Goal: Task Accomplishment & Management: Manage account settings

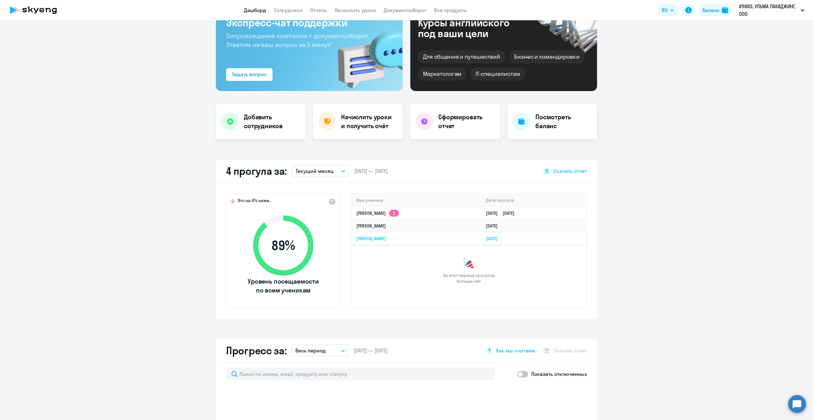
scroll to position [63, 0]
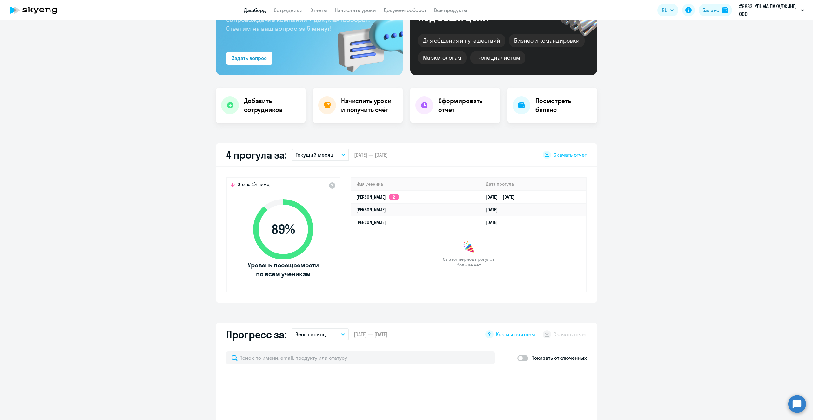
select select "30"
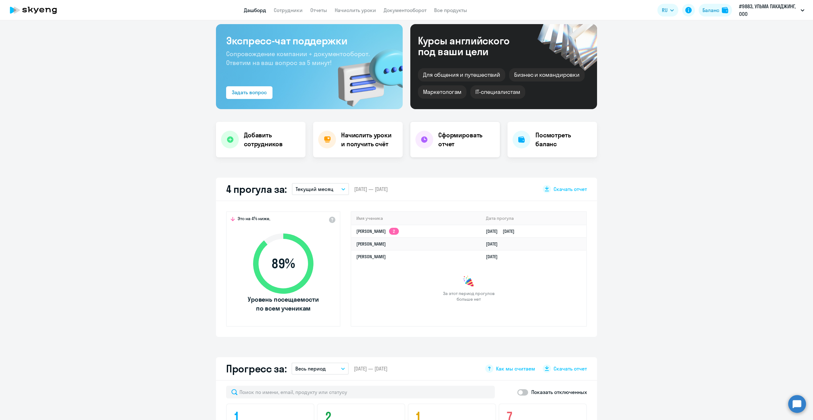
scroll to position [0, 0]
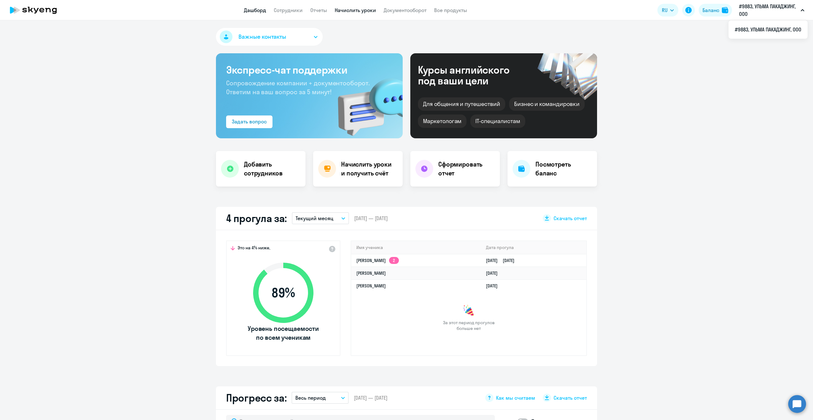
click at [355, 11] on link "Начислить уроки" at bounding box center [355, 10] width 41 height 6
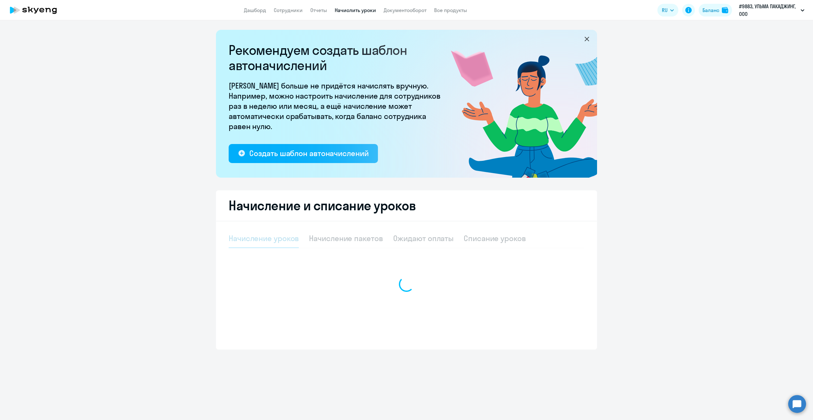
select select "10"
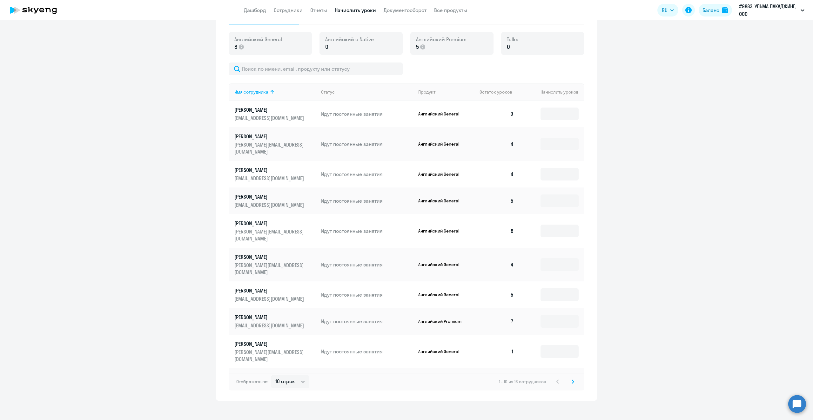
scroll to position [224, 0]
click at [569, 378] on svg-icon at bounding box center [573, 382] width 8 height 8
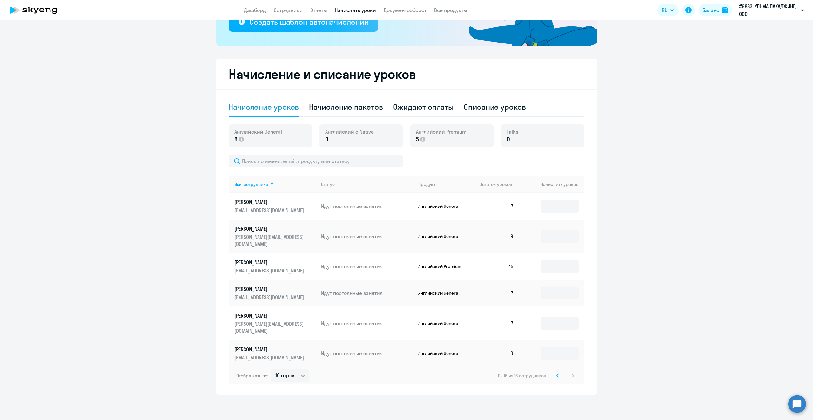
scroll to position [117, 0]
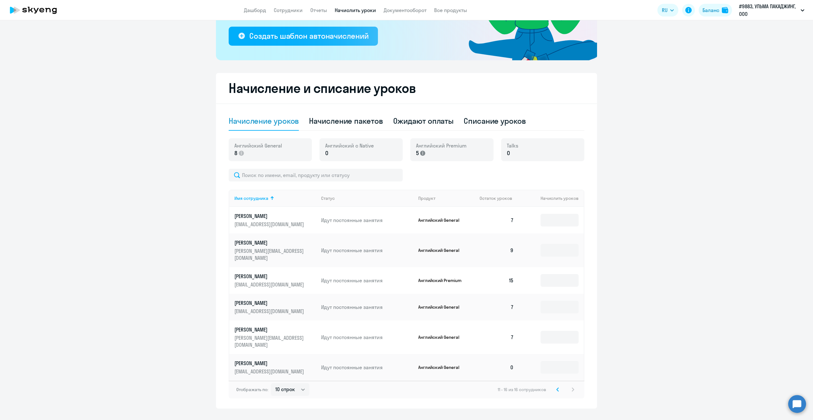
click at [420, 155] on icon at bounding box center [422, 153] width 5 height 5
click at [428, 141] on div "Английский Premium 5" at bounding box center [451, 149] width 83 height 23
click at [427, 147] on span "Английский Premium" at bounding box center [441, 145] width 50 height 7
click at [557, 388] on icon at bounding box center [558, 389] width 2 height 3
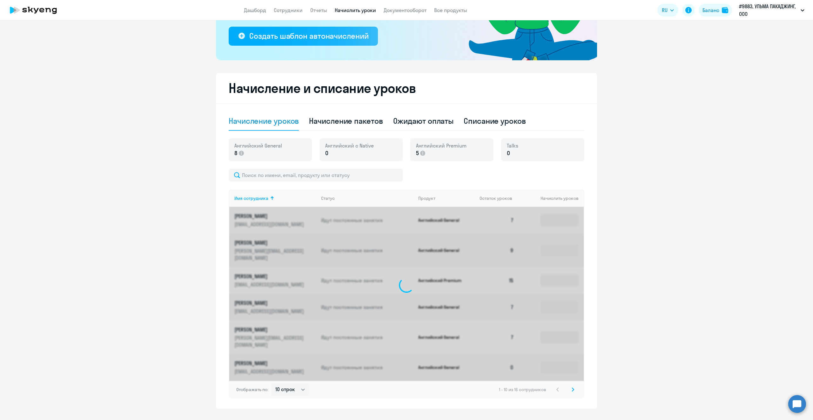
scroll to position [224, 0]
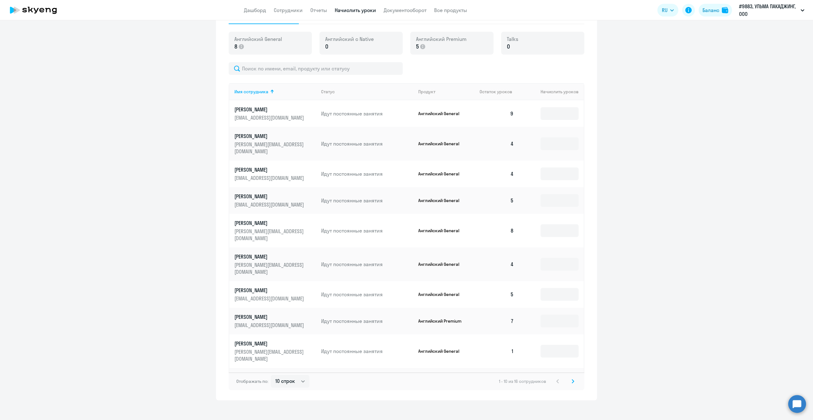
click at [558, 335] on td at bounding box center [551, 352] width 65 height 34
click at [551, 345] on input at bounding box center [559, 351] width 38 height 13
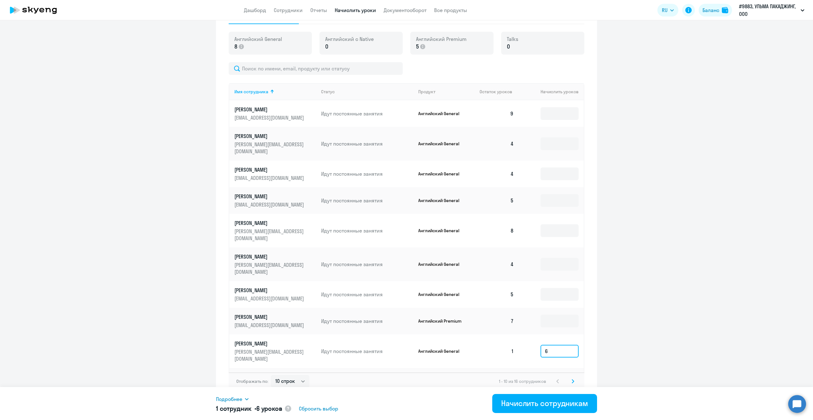
type input "6"
click at [548, 403] on div "Начислить сотрудникам" at bounding box center [544, 403] width 87 height 10
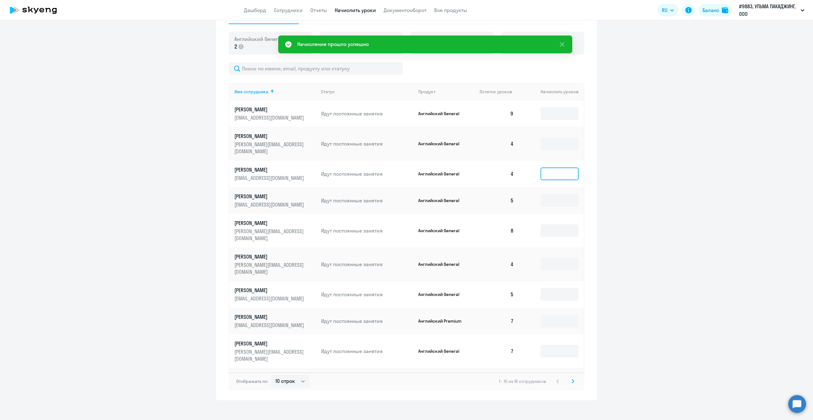
click at [556, 168] on input at bounding box center [559, 174] width 38 height 13
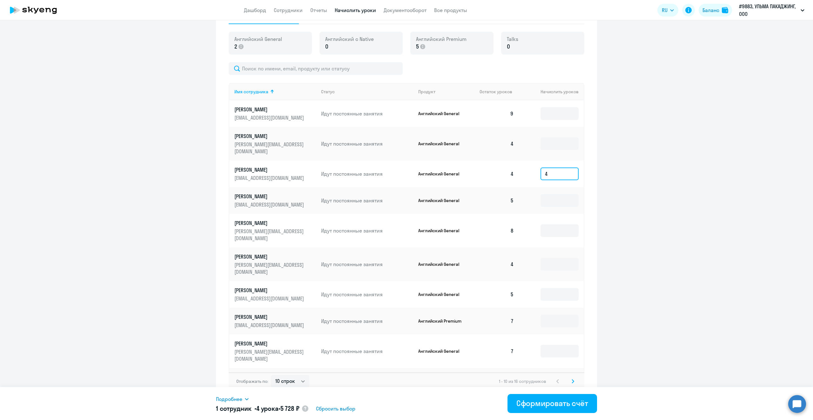
type input "4"
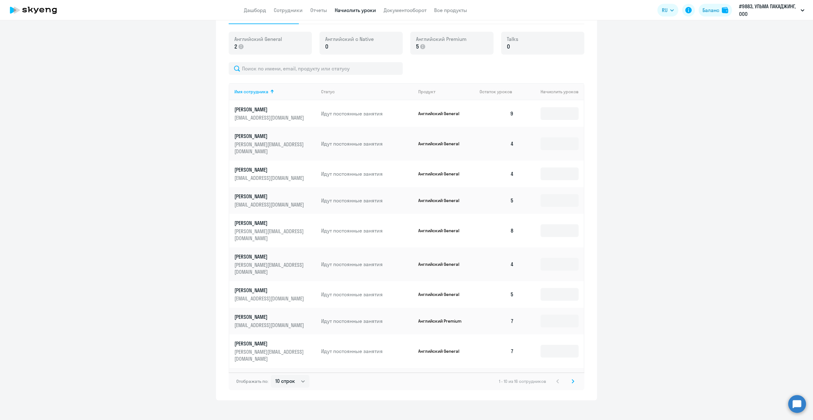
click at [673, 218] on ng-component "Рекомендуем создать шаблон автоначислений Уроки больше не придётся начислять вр…" at bounding box center [406, 103] width 813 height 595
click at [560, 379] on input at bounding box center [559, 385] width 38 height 13
click at [629, 137] on ng-component "Рекомендуем создать шаблон автоначислений Уроки больше не придётся начислять вр…" at bounding box center [406, 103] width 813 height 595
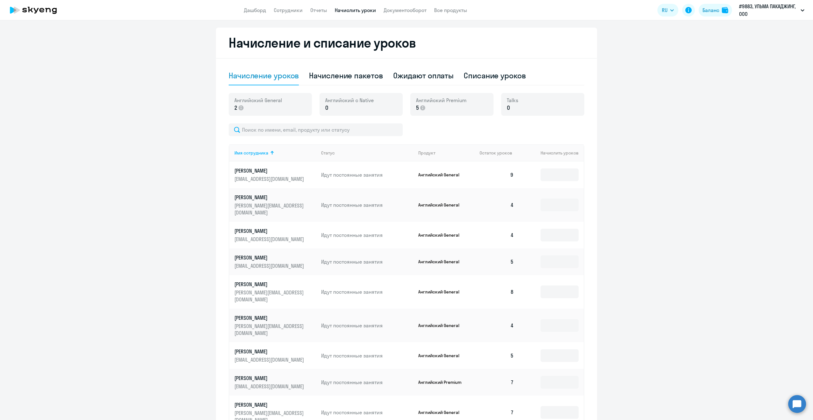
scroll to position [129, 0]
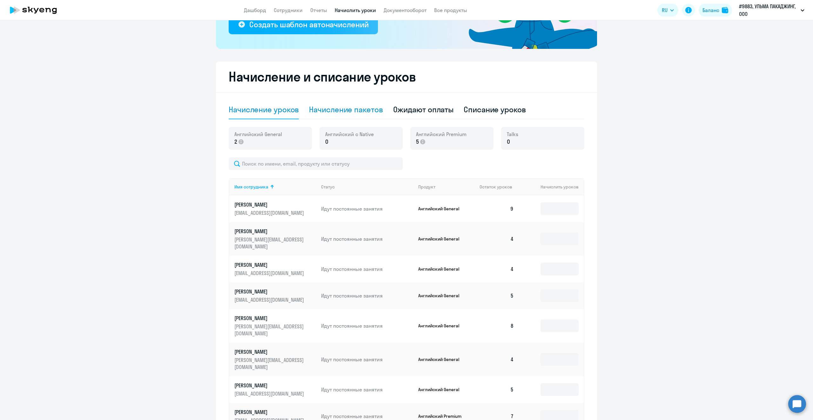
click at [353, 111] on div "Начисление пакетов" at bounding box center [346, 109] width 74 height 10
select select "10"
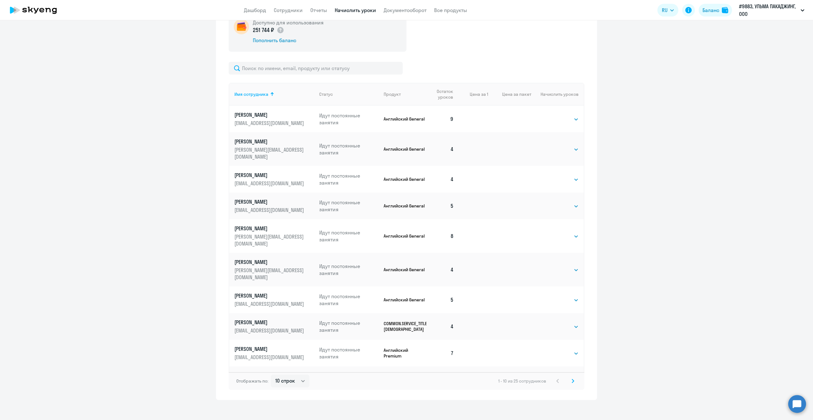
scroll to position [250, 0]
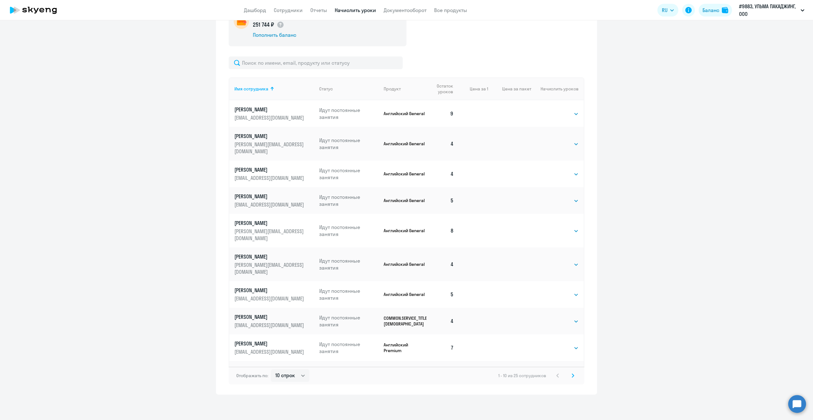
click at [572, 376] on icon at bounding box center [573, 375] width 2 height 3
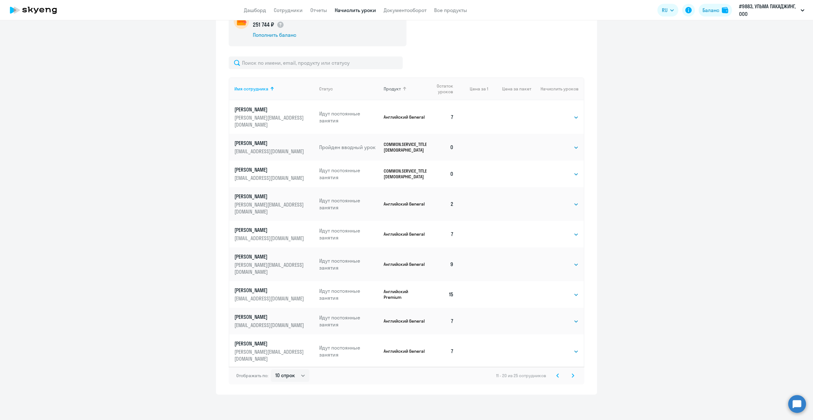
click at [385, 89] on div "Продукт" at bounding box center [392, 89] width 17 height 6
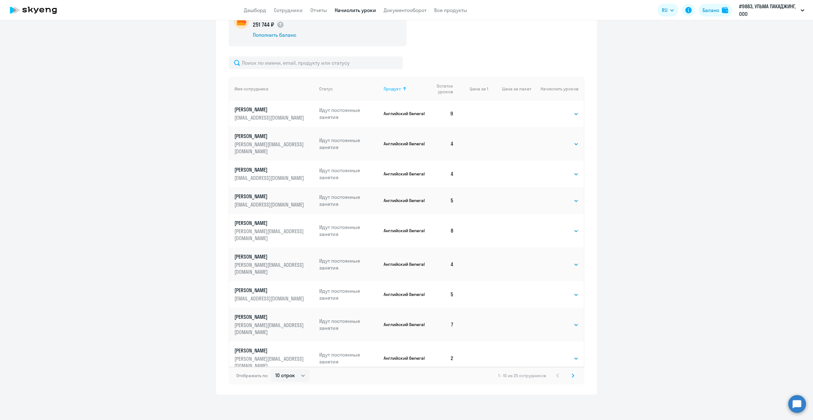
click at [397, 91] on div "Продукт" at bounding box center [392, 89] width 17 height 6
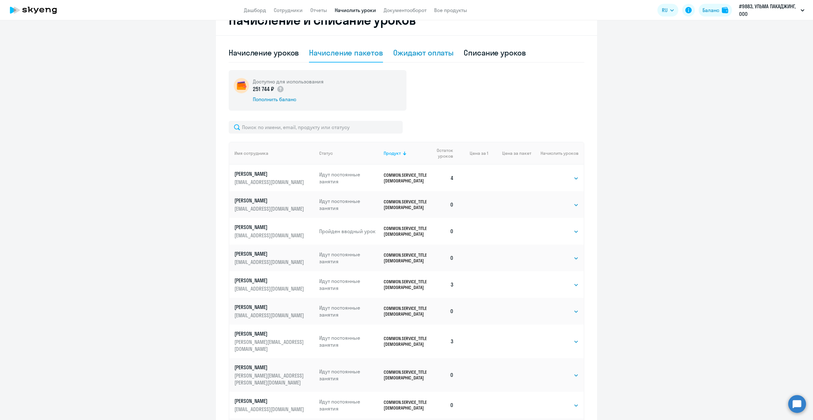
scroll to position [91, 0]
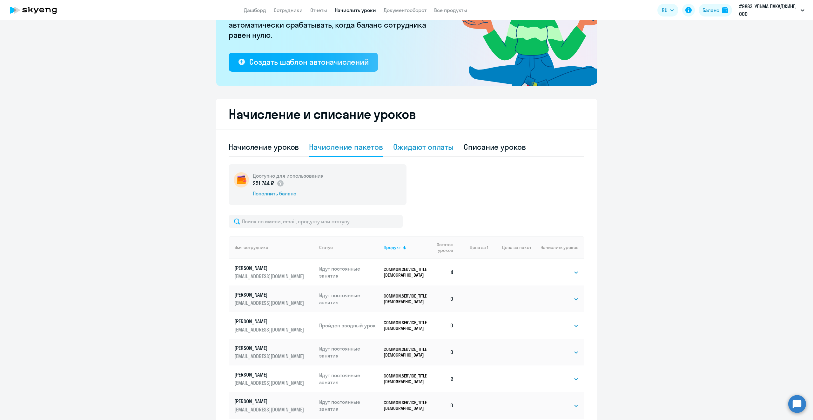
click at [430, 148] on div "Ожидают оплаты" at bounding box center [423, 147] width 61 height 10
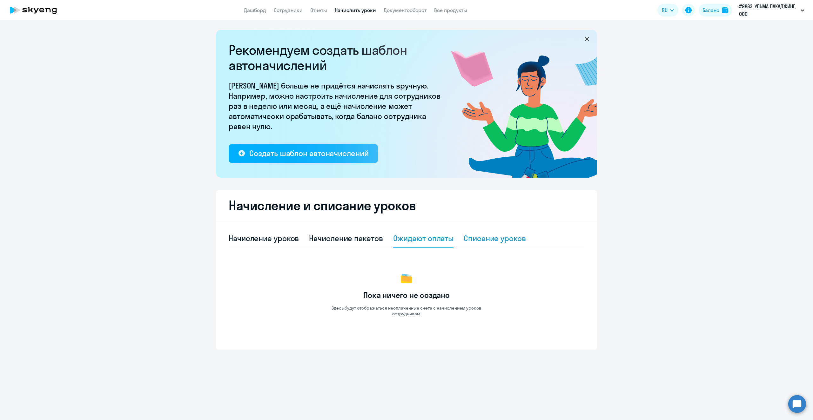
click at [487, 240] on div "Списание уроков" at bounding box center [495, 238] width 62 height 10
select select "10"
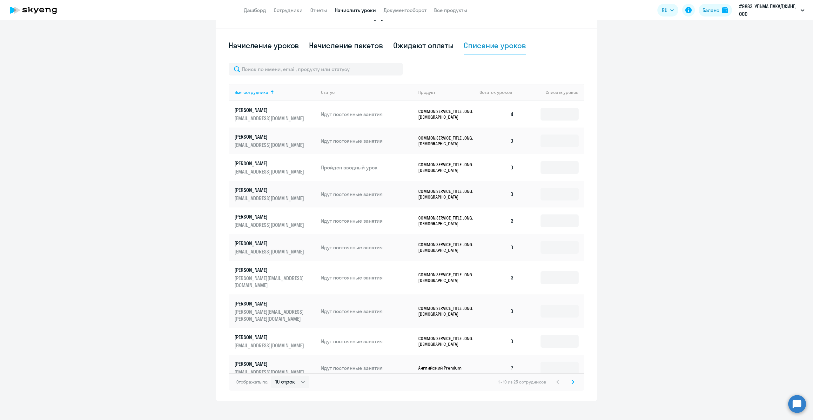
scroll to position [194, 0]
click at [257, 333] on p "[PERSON_NAME]" at bounding box center [269, 336] width 71 height 7
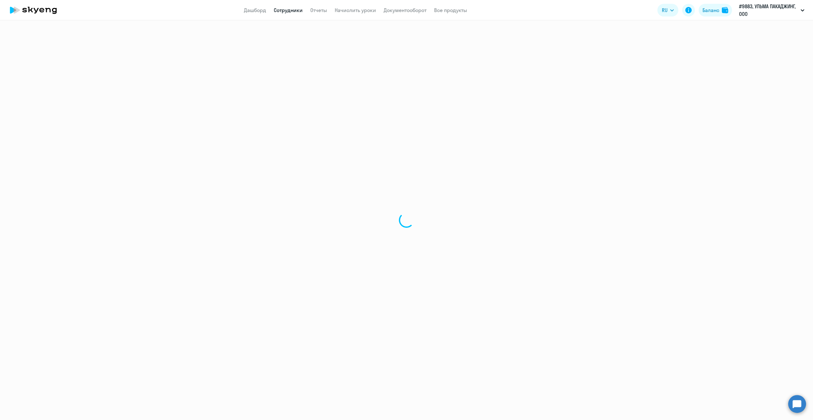
select select "others"
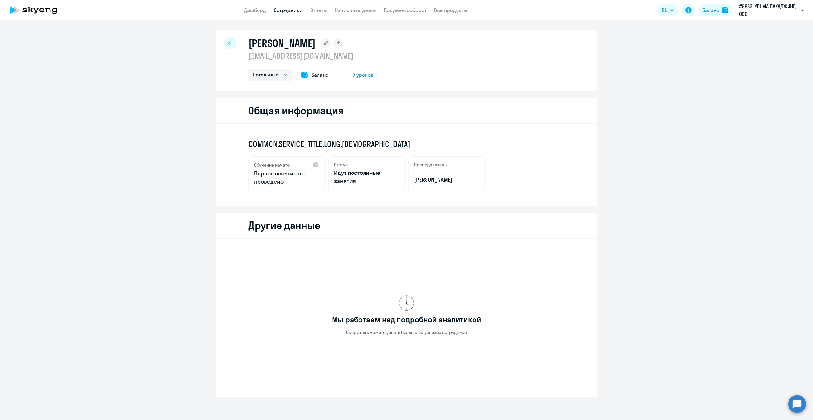
click at [359, 74] on span "0 уроков" at bounding box center [362, 75] width 21 height 8
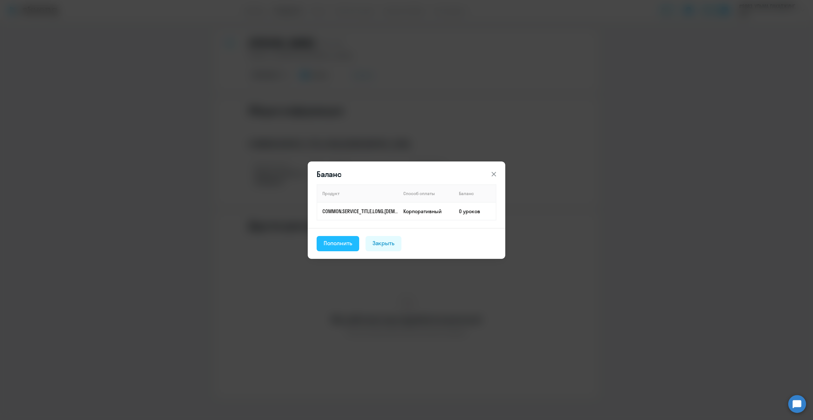
click at [343, 244] on div "Пополнить" at bounding box center [338, 243] width 29 height 8
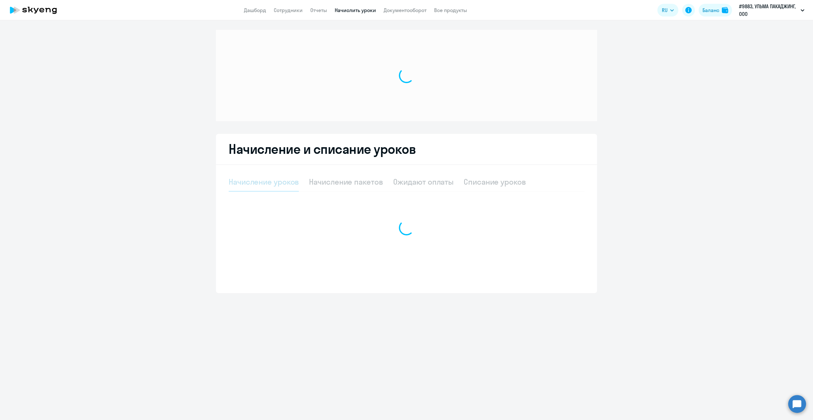
select select "10"
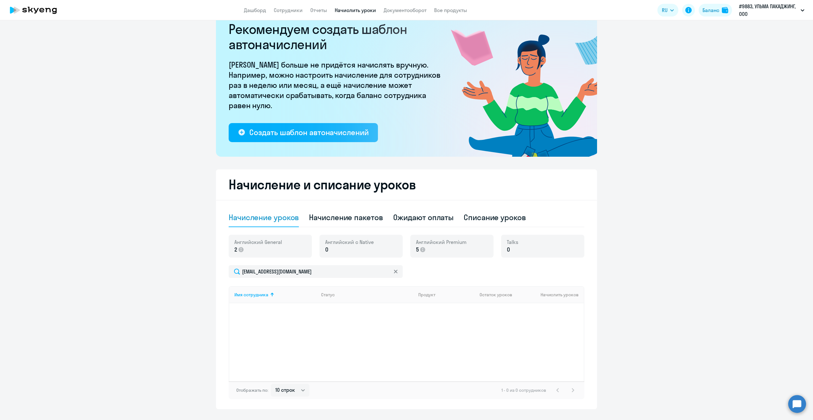
scroll to position [36, 0]
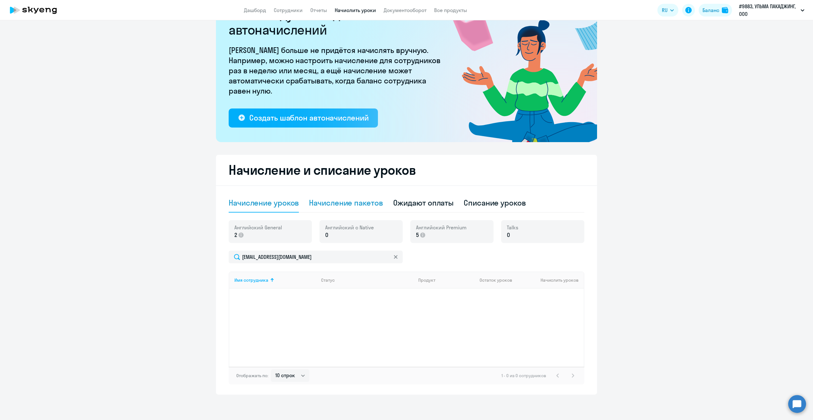
click at [339, 199] on div "Начисление пакетов" at bounding box center [346, 203] width 74 height 10
select select "10"
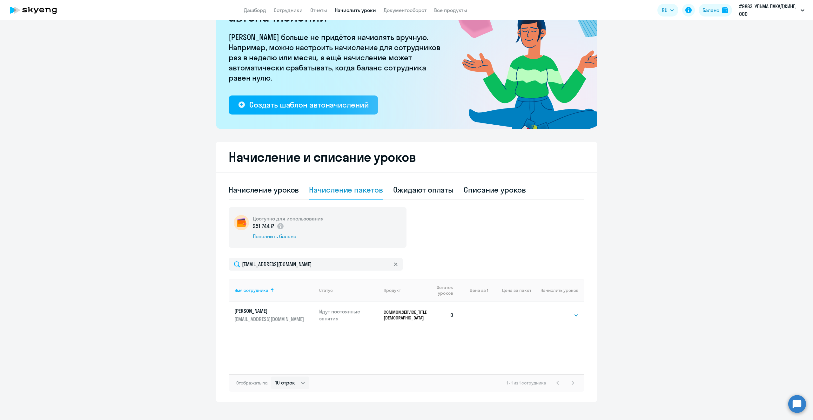
scroll to position [56, 0]
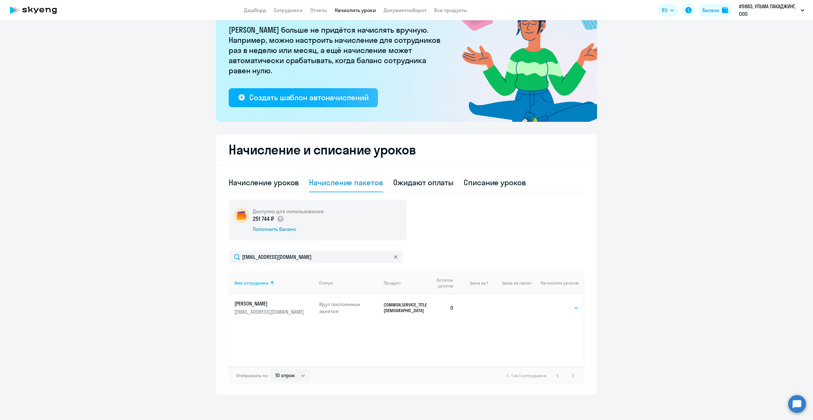
click at [558, 306] on select "Выбрать 4 8 16 32 64 96 128" at bounding box center [565, 308] width 26 height 8
select select "4"
click at [552, 304] on select "Выбрать 4 8 16 32 64 96 128" at bounding box center [565, 308] width 26 height 8
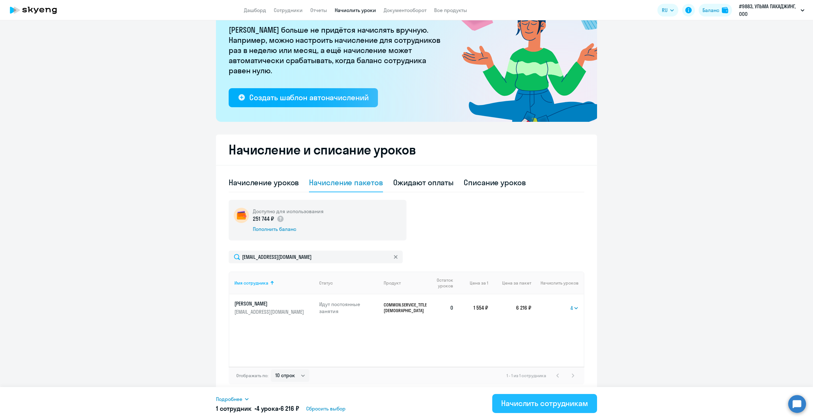
click at [535, 408] on div "Начислить сотрудникам" at bounding box center [544, 403] width 87 height 10
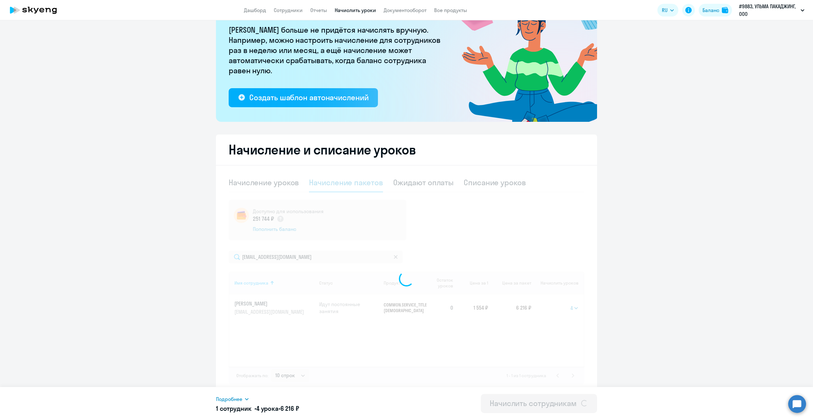
select select
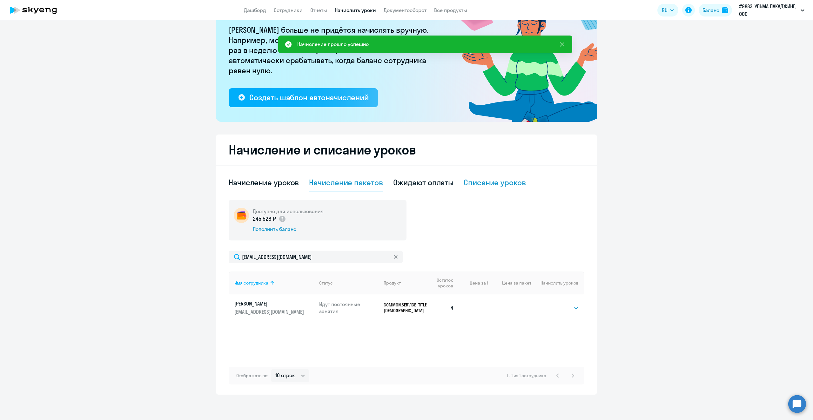
click at [488, 181] on div "Списание уроков" at bounding box center [495, 182] width 62 height 10
select select "10"
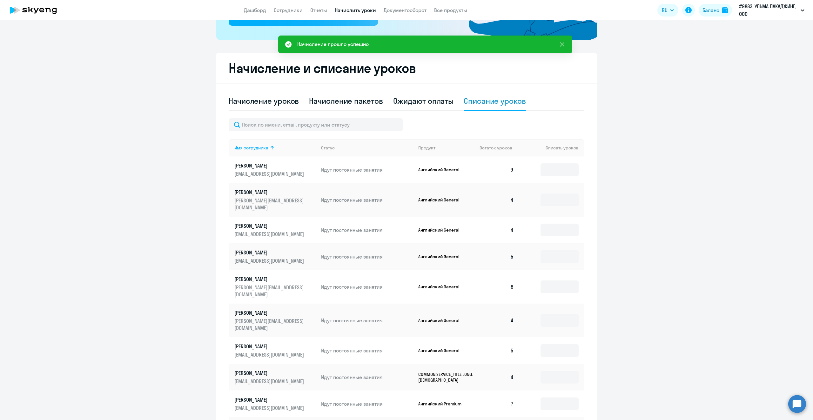
scroll to position [194, 0]
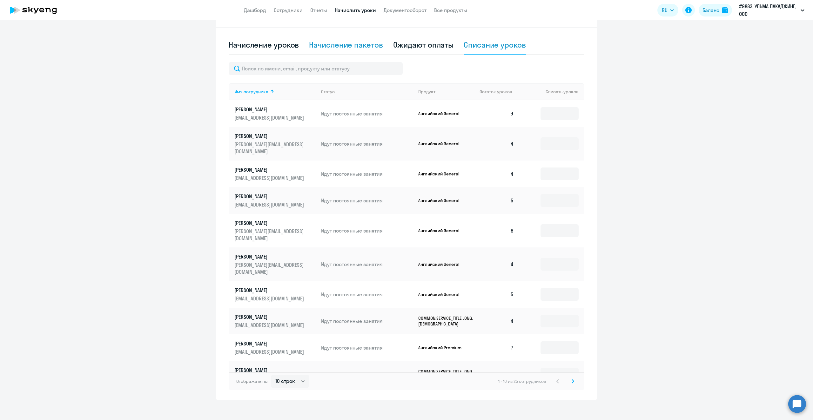
click at [363, 46] on div "Начисление пакетов" at bounding box center [346, 45] width 74 height 10
select select "10"
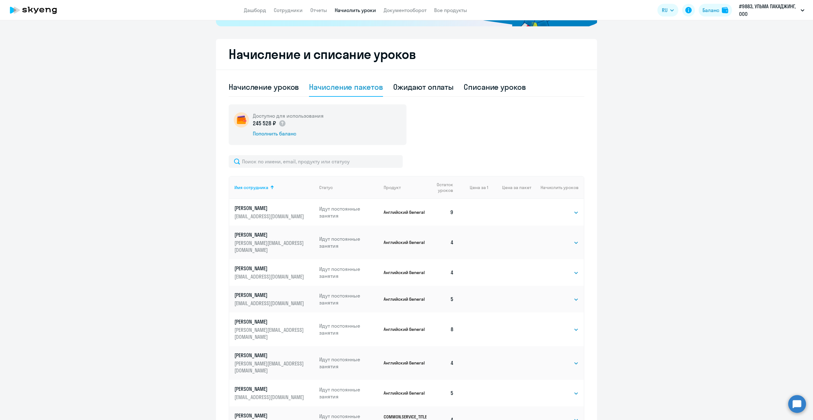
scroll to position [60, 0]
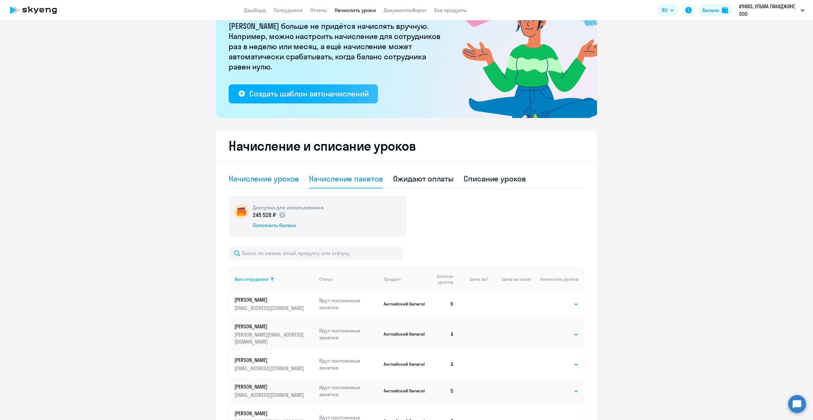
click at [257, 183] on div "Начисление уроков" at bounding box center [264, 179] width 70 height 10
select select "10"
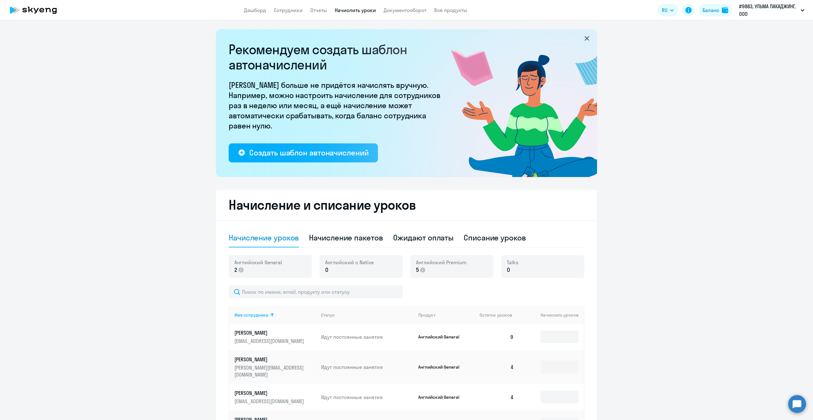
scroll to position [0, 0]
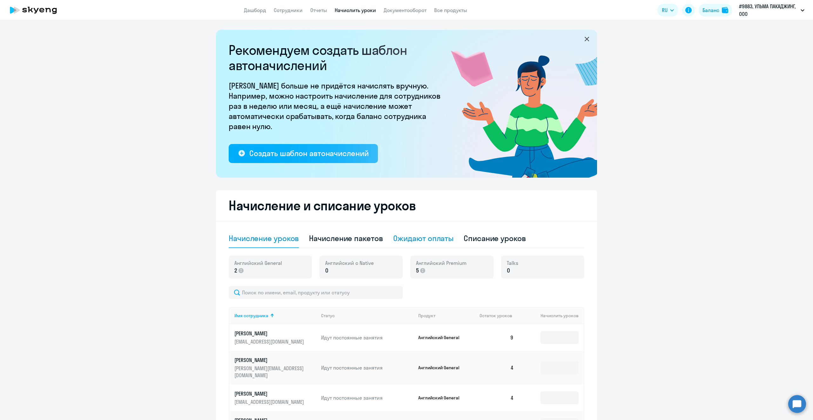
click at [430, 239] on div "Ожидают оплаты" at bounding box center [423, 238] width 61 height 10
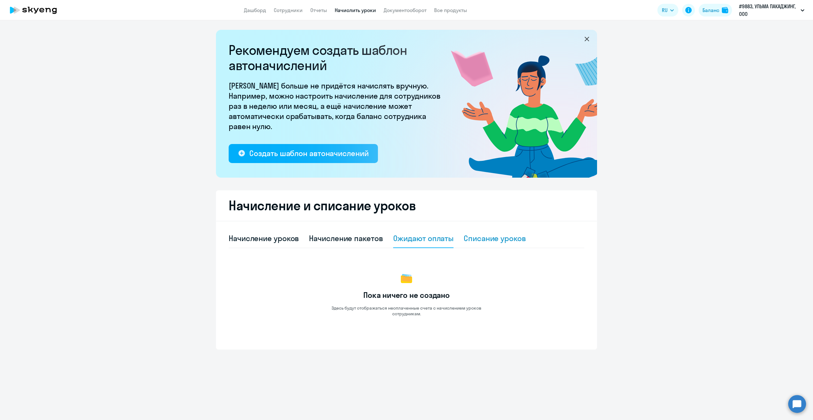
click at [491, 238] on div "Списание уроков" at bounding box center [495, 238] width 62 height 10
select select "10"
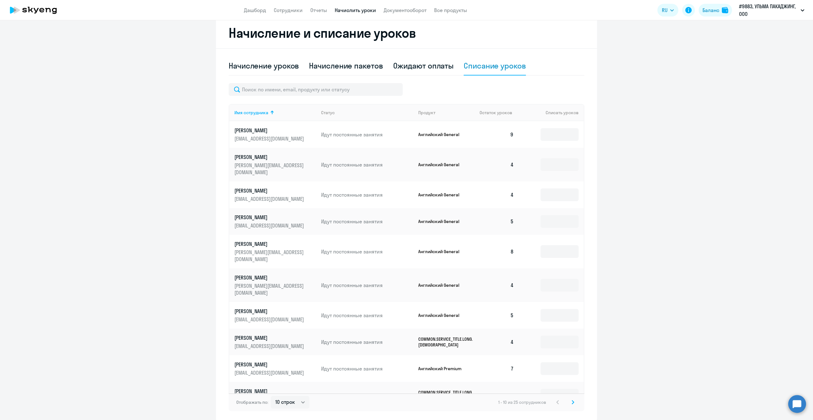
scroll to position [194, 0]
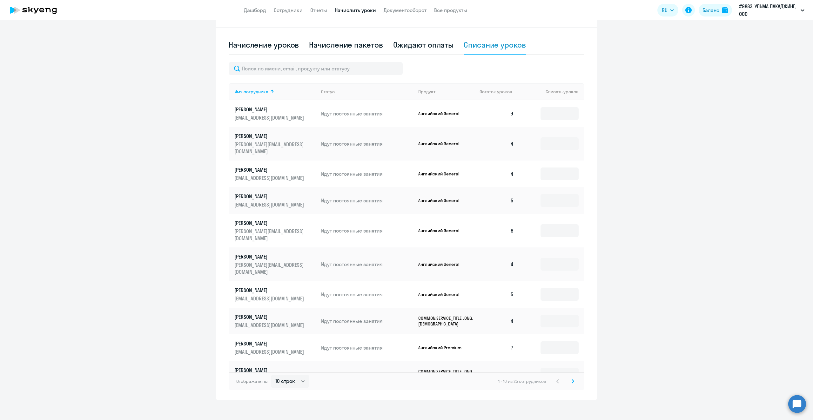
click at [572, 380] on icon at bounding box center [573, 381] width 2 height 3
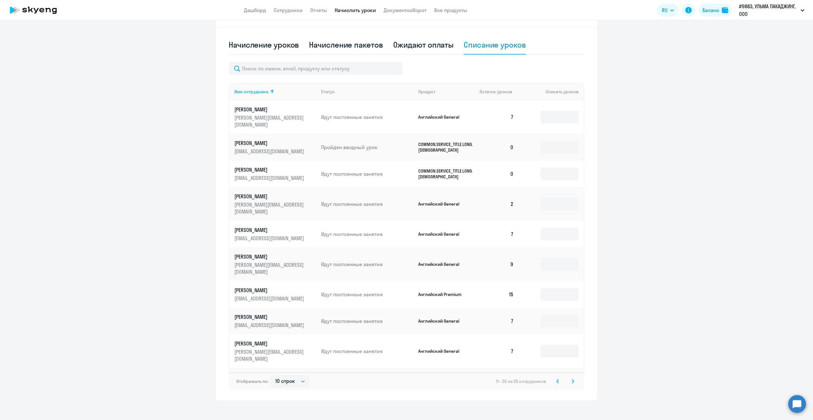
click at [257, 166] on p "[PERSON_NAME]" at bounding box center [269, 169] width 71 height 7
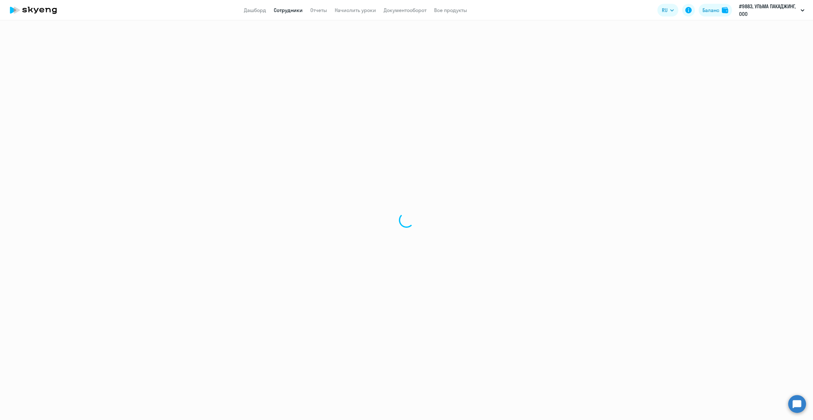
select select "english"
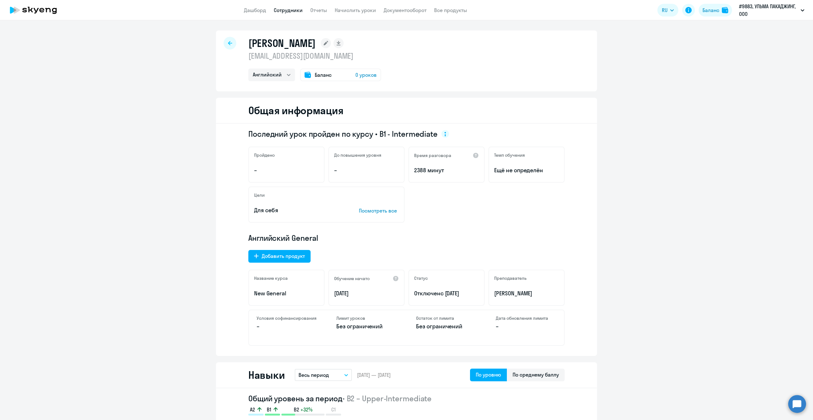
click at [365, 76] on span "0 уроков" at bounding box center [365, 75] width 21 height 8
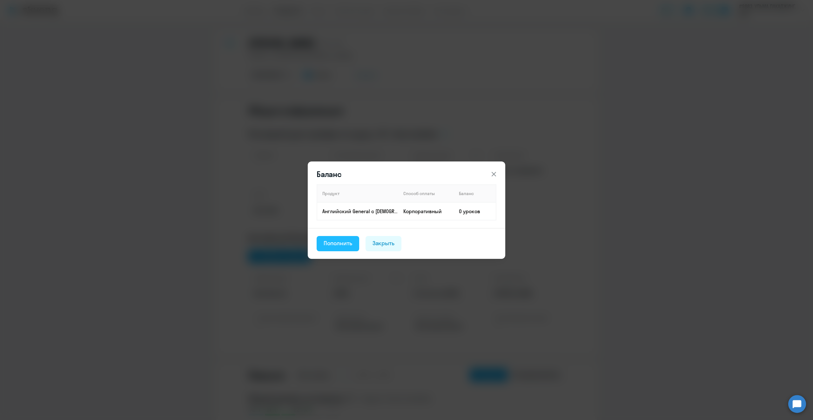
click at [336, 244] on div "Пополнить" at bounding box center [338, 243] width 29 height 8
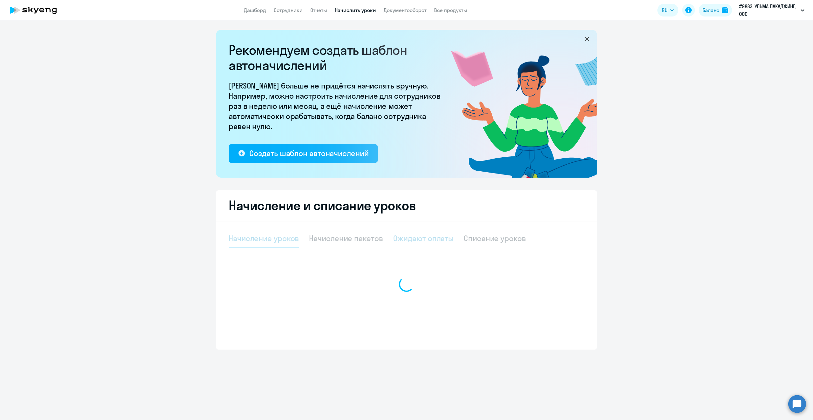
select select "10"
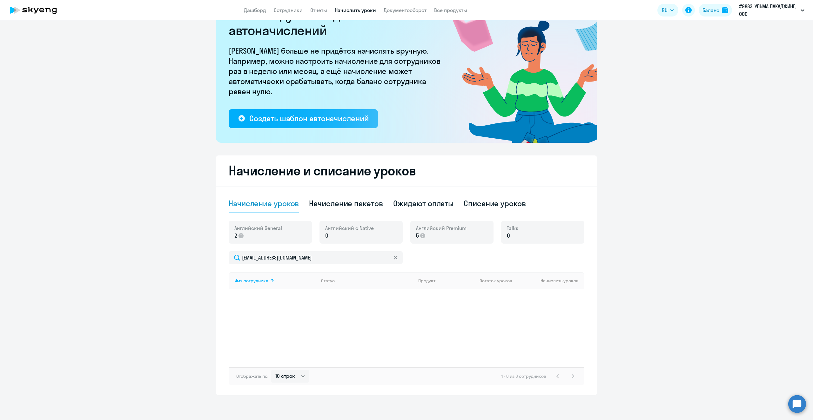
scroll to position [36, 0]
click at [246, 278] on div "Имя сотрудника" at bounding box center [251, 280] width 34 height 6
click at [333, 237] on p "0" at bounding box center [349, 235] width 49 height 8
drag, startPoint x: 314, startPoint y: 232, endPoint x: 278, endPoint y: 235, distance: 35.3
click at [311, 232] on div "Английский General 2 [DEMOGRAPHIC_DATA] с Native 0 Английский Premium 5 Talks 0" at bounding box center [407, 235] width 356 height 30
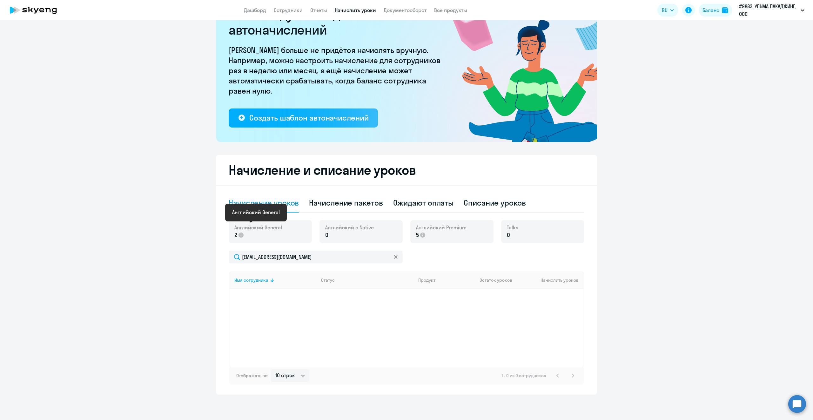
click at [237, 231] on div "Английский General 2" at bounding box center [258, 231] width 48 height 15
click at [417, 233] on p "5" at bounding box center [441, 235] width 50 height 8
click at [420, 235] on icon at bounding box center [422, 235] width 5 height 5
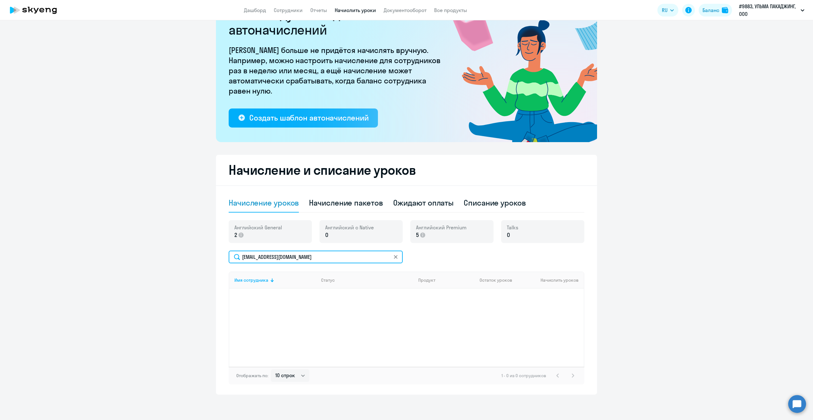
click at [255, 258] on input "[EMAIL_ADDRESS][DOMAIN_NAME]" at bounding box center [316, 257] width 174 height 13
click at [236, 256] on input "[EMAIL_ADDRESS][DOMAIN_NAME]" at bounding box center [316, 257] width 174 height 13
click at [420, 271] on div "[EMAIL_ADDRESS][DOMAIN_NAME] Имя сотрудника Статус Продукт Остаток уроков Начис…" at bounding box center [407, 318] width 356 height 134
click at [350, 203] on div "Начисление пакетов" at bounding box center [346, 203] width 74 height 10
select select "10"
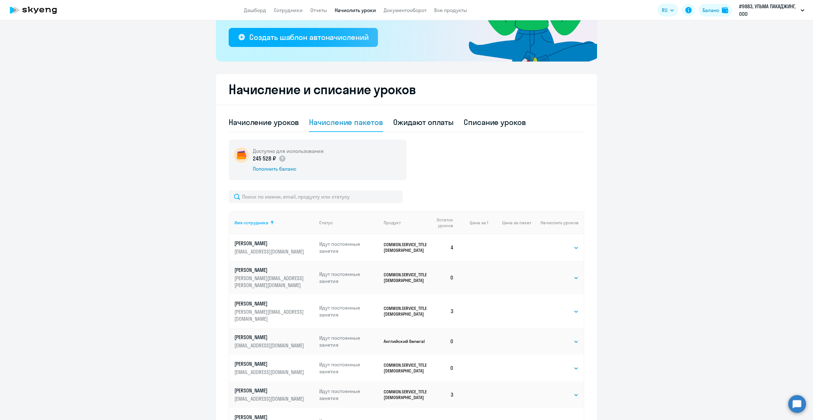
scroll to position [194, 0]
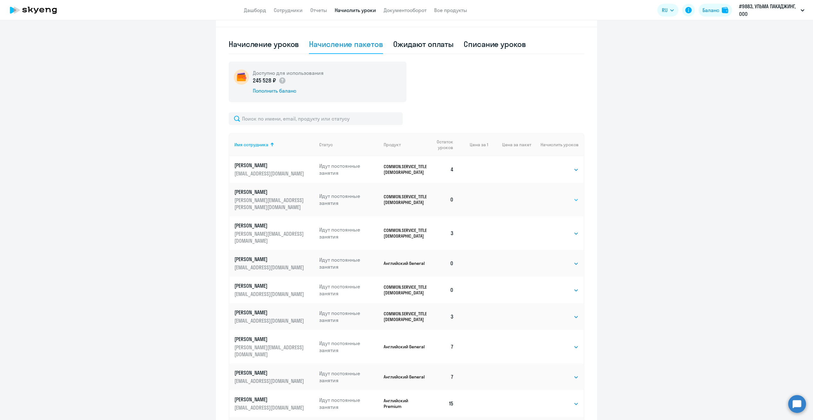
click at [564, 197] on select "Выбрать 4 8 16 32 64 96 128" at bounding box center [565, 200] width 26 height 8
select select "4"
click at [552, 196] on select "Выбрать 4 8 16 32 64 96 128" at bounding box center [565, 200] width 26 height 8
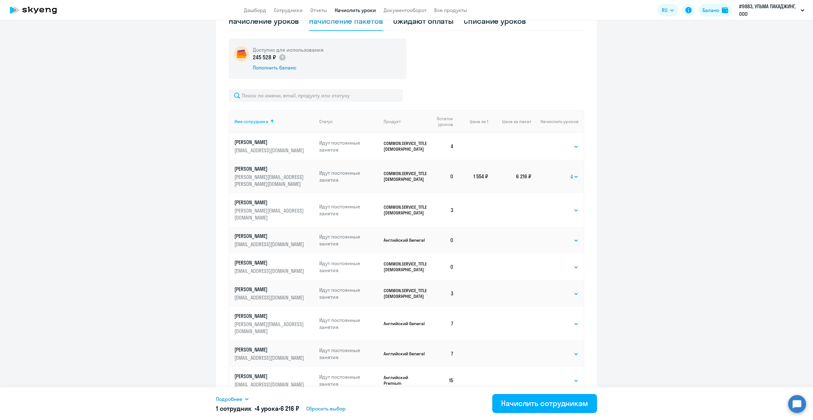
scroll to position [250, 0]
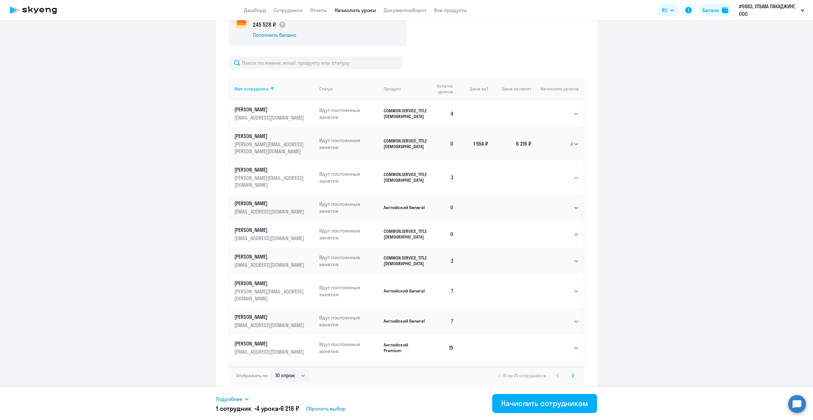
click at [574, 174] on select "Выбрать 4 8 16 32 64 96 128" at bounding box center [565, 178] width 26 height 8
select select "4"
click at [552, 174] on select "Выбрать 4 8 16 32 64 96 128" at bounding box center [565, 178] width 26 height 8
click at [573, 231] on select "Выбрать 4 8 16 32 64 96 128" at bounding box center [565, 235] width 26 height 8
select select "4"
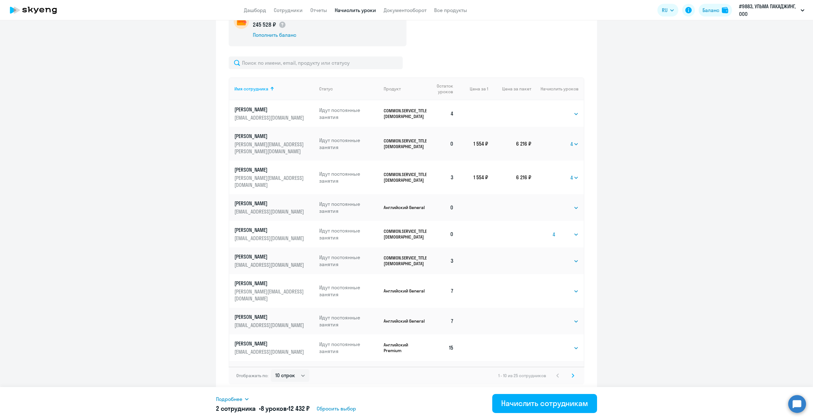
click at [552, 231] on select "Выбрать 4 8 16 32 64 96 128" at bounding box center [565, 235] width 26 height 8
click at [572, 257] on select "Выбрать 4 8 16 32 64 96 128" at bounding box center [565, 261] width 26 height 8
click at [552, 257] on select "Выбрать 4 8 16 32 64 96 128" at bounding box center [565, 261] width 26 height 8
click at [575, 257] on select "Выбрать 4 8 16 32 64 96 128" at bounding box center [565, 261] width 26 height 8
select select "4"
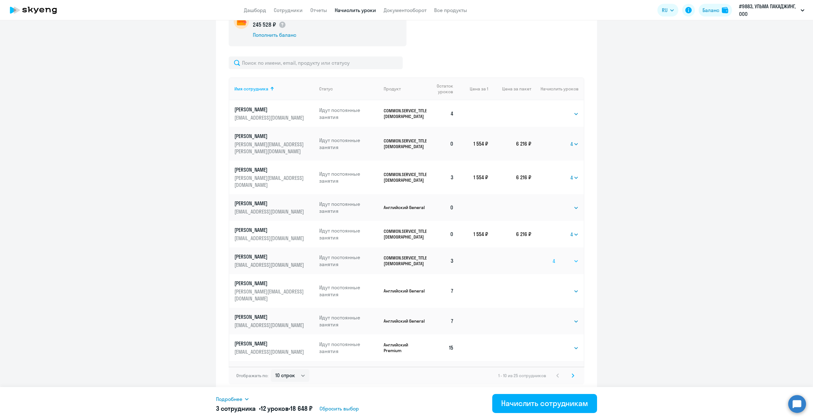
click at [552, 257] on select "Выбрать 4 8 16 32 64 96 128" at bounding box center [565, 261] width 26 height 8
click at [571, 374] on icon at bounding box center [572, 376] width 3 height 4
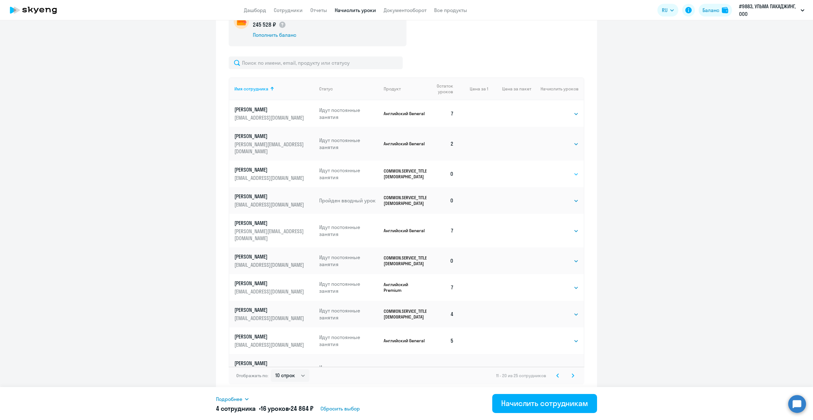
click at [572, 170] on select "Выбрать 4 8 16 32 64 96 128" at bounding box center [565, 174] width 26 height 8
select select "8"
click at [552, 170] on select "Выбрать 4 8 16 32 64 96 128" at bounding box center [565, 174] width 26 height 8
click at [576, 197] on select "Выбрать 4 8 16 32 64 96 128" at bounding box center [565, 201] width 26 height 8
click at [475, 220] on td at bounding box center [473, 231] width 29 height 34
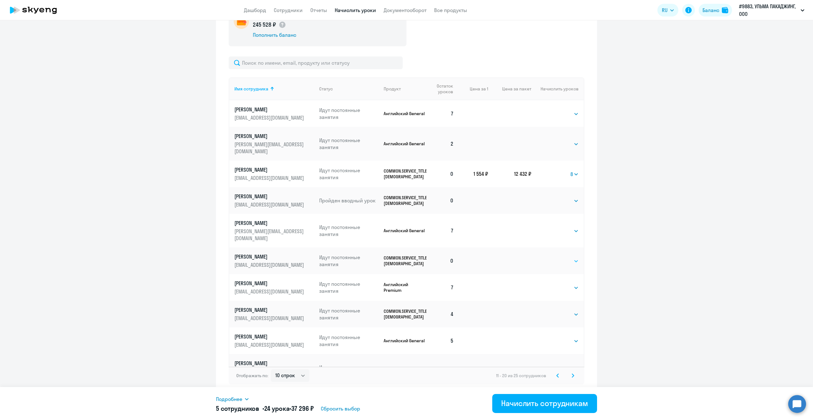
click at [575, 257] on select "Выбрать 4 8 16 32 64 96 128" at bounding box center [565, 261] width 26 height 8
select select "4"
click at [552, 257] on select "Выбрать 4 8 16 32 64 96 128" at bounding box center [565, 261] width 26 height 8
click at [570, 140] on select "Выбрать 4 8 16 32 64 96 128" at bounding box center [565, 144] width 26 height 8
select select "4"
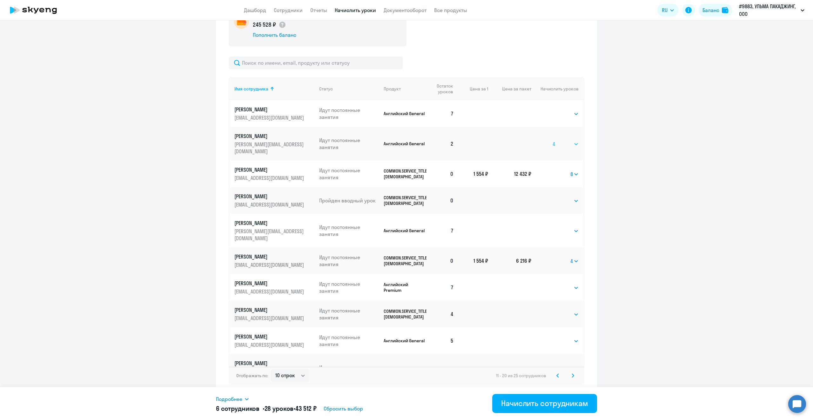
click at [552, 140] on select "Выбрать 4 8 16 32 64 96 128" at bounding box center [565, 144] width 26 height 8
click at [548, 404] on div "Начислить сотрудникам" at bounding box center [544, 403] width 87 height 10
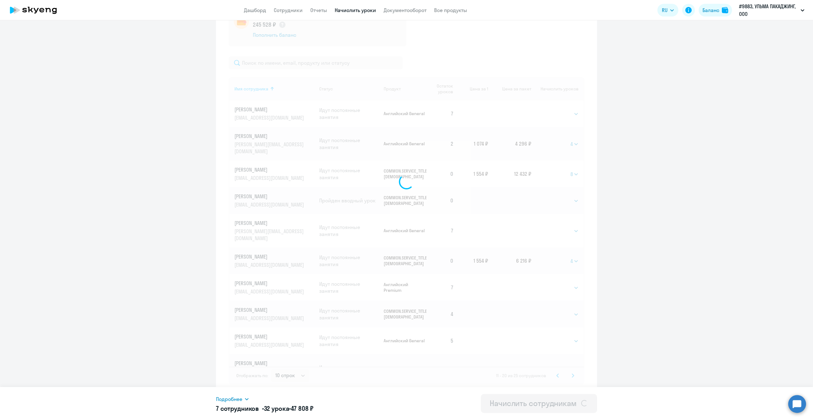
select select
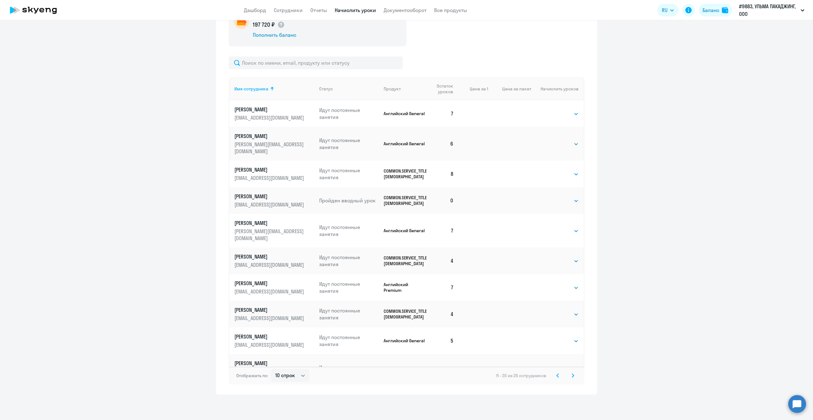
click at [572, 375] on icon at bounding box center [573, 375] width 2 height 3
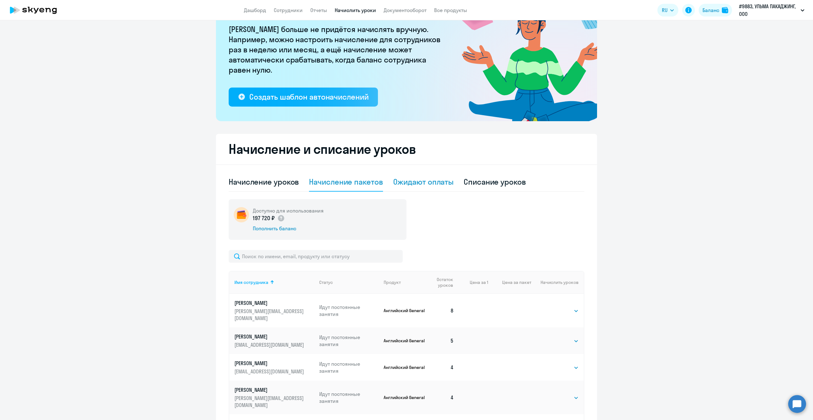
scroll to position [0, 0]
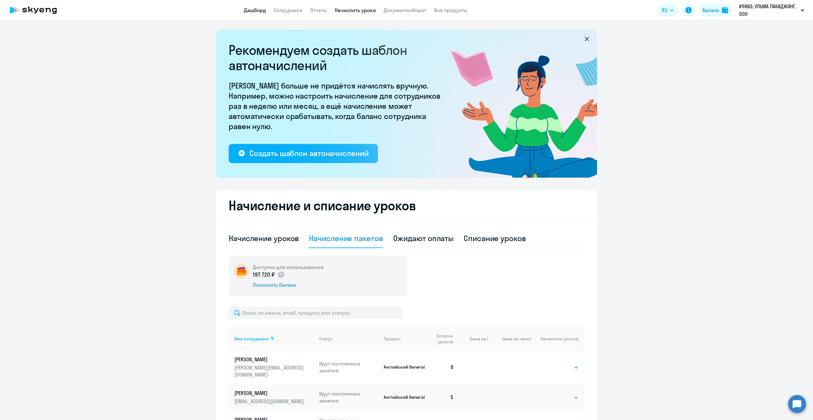
click at [254, 12] on link "Дашборд" at bounding box center [255, 10] width 22 height 6
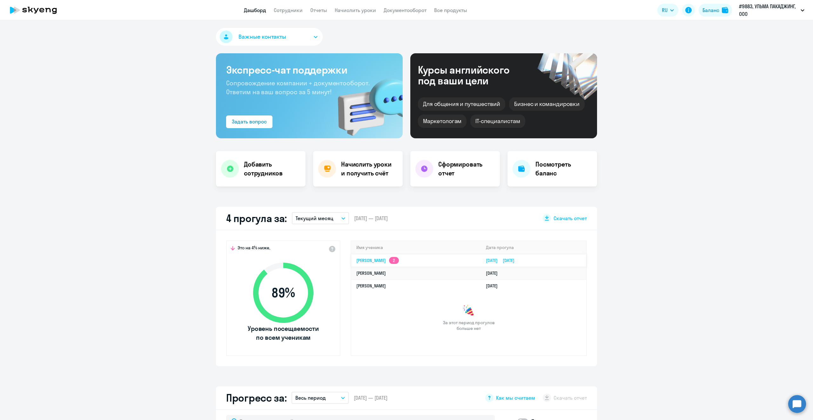
select select "30"
click at [399, 259] on app-skyeng-badge "2" at bounding box center [394, 260] width 10 height 7
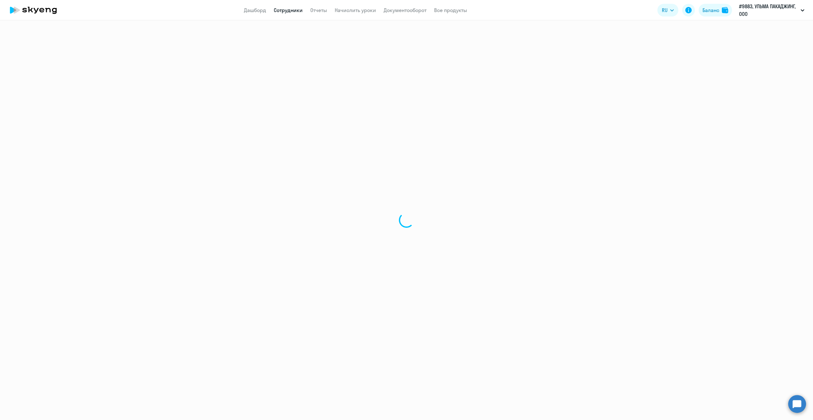
select select "english"
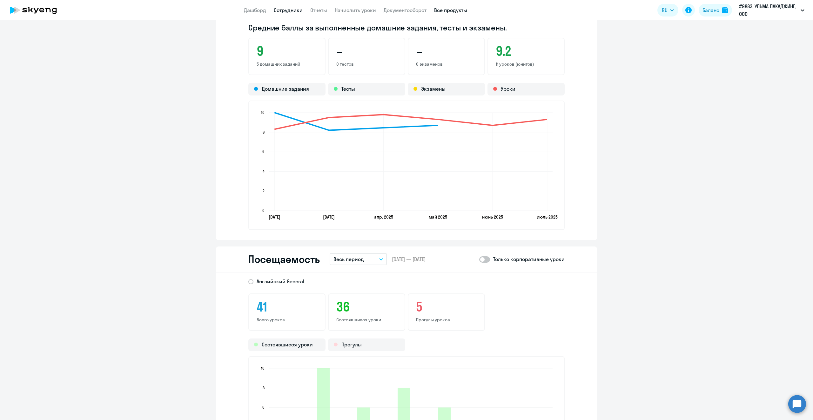
scroll to position [472, 0]
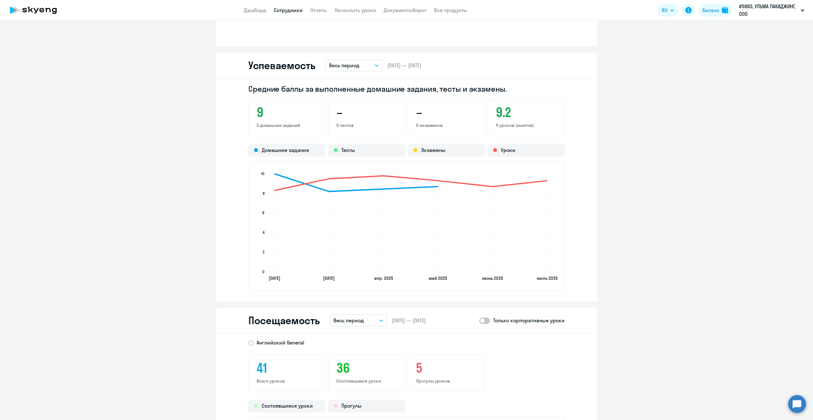
scroll to position [468, 0]
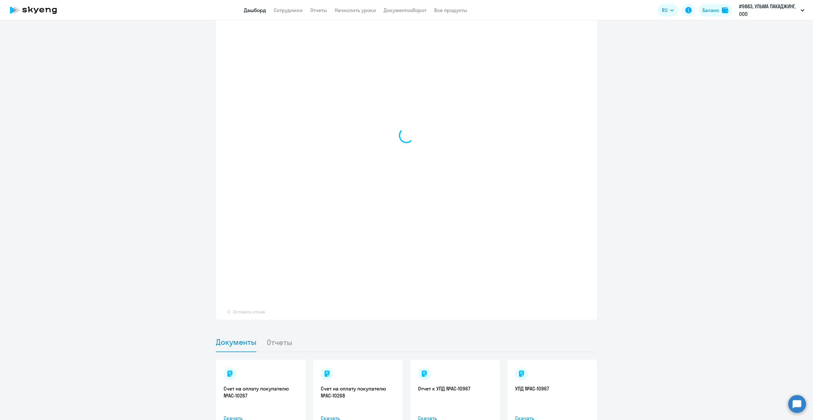
select select "30"
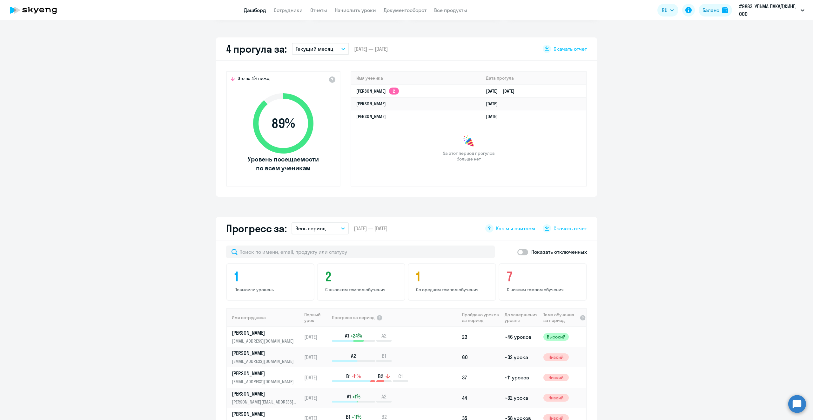
scroll to position [138, 0]
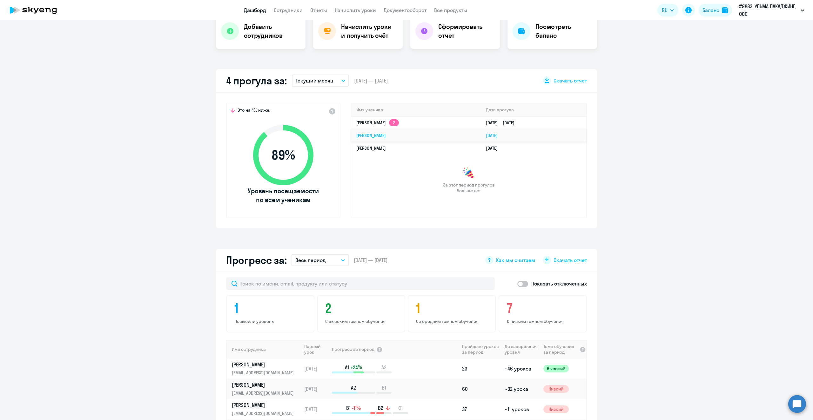
click at [503, 136] on link "[DATE]" at bounding box center [494, 136] width 17 height 6
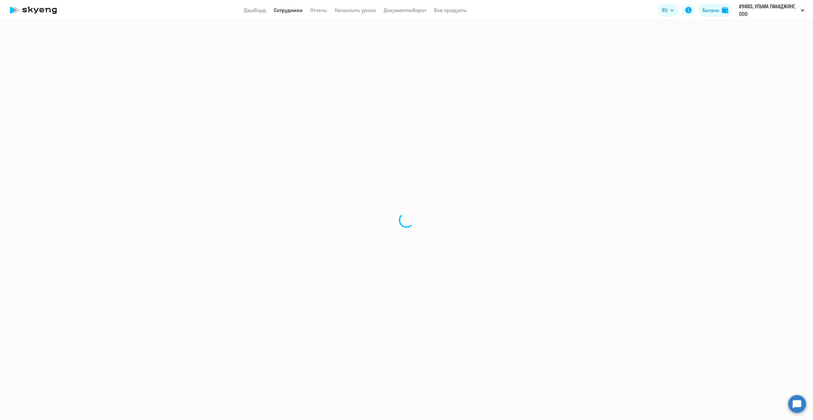
select select "others"
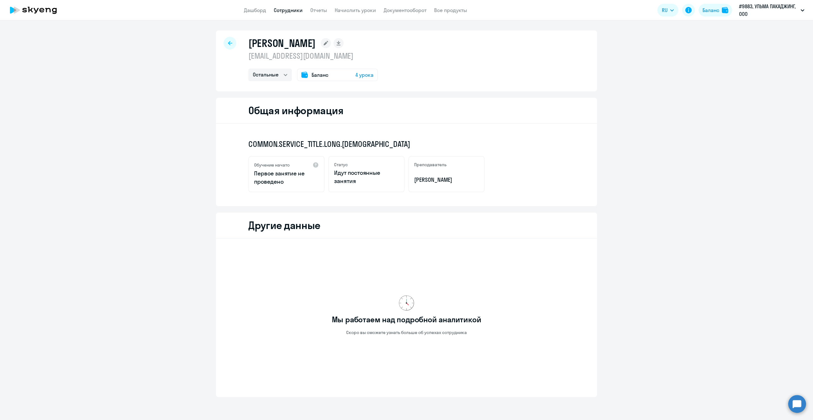
click at [471, 282] on div "Мы работаем над подробной аналитикой Скоро вы сможете узнать больше об успехах …" at bounding box center [406, 315] width 316 height 143
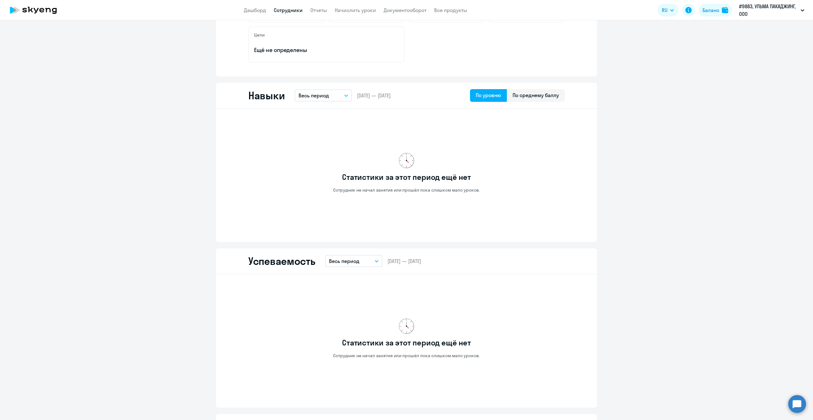
scroll to position [159, 0]
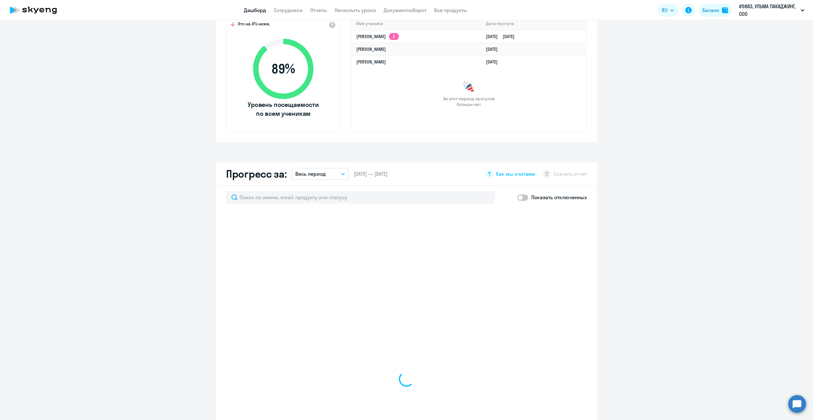
scroll to position [235, 0]
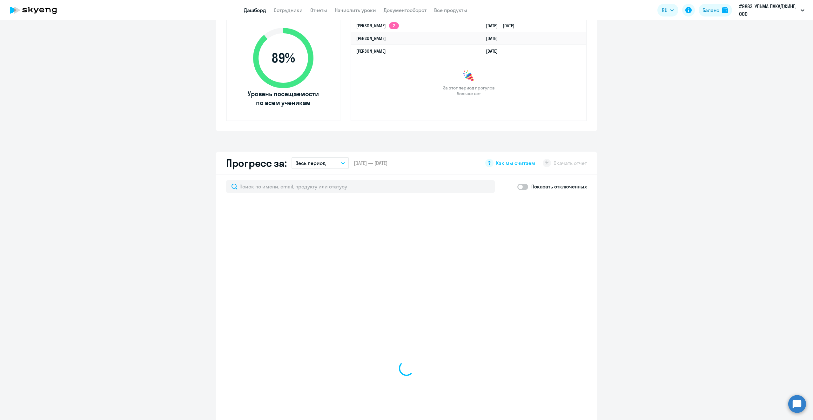
select select "30"
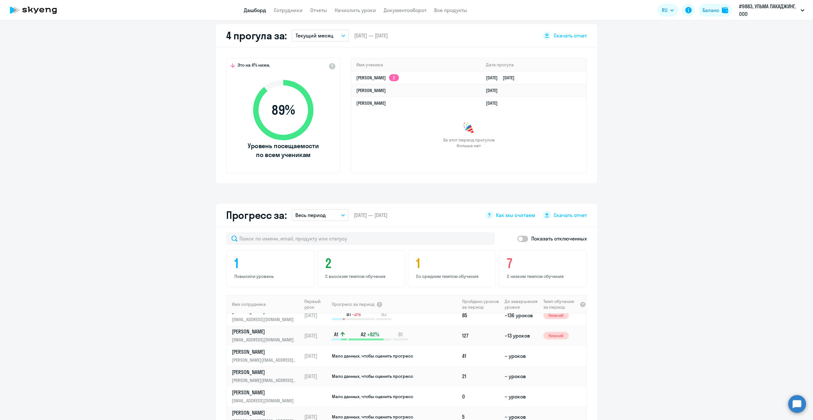
scroll to position [24, 0]
